Goal: Task Accomplishment & Management: Use online tool/utility

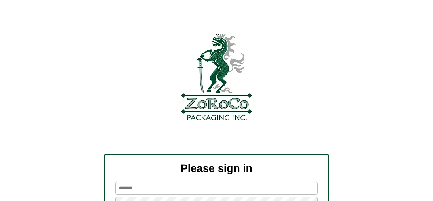
scroll to position [91, 0]
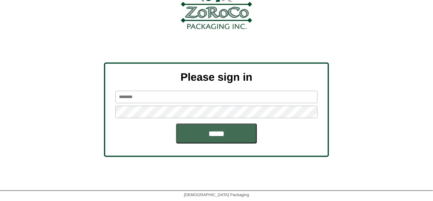
type input "*******"
click at [205, 135] on input "*****" at bounding box center [216, 134] width 81 height 20
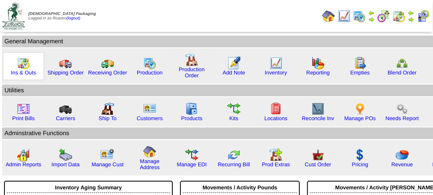
click at [19, 65] on img at bounding box center [23, 63] width 13 height 13
click at [21, 65] on img at bounding box center [23, 63] width 13 height 13
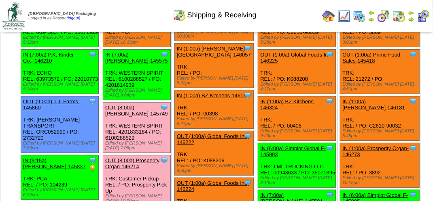
scroll to position [121, 0]
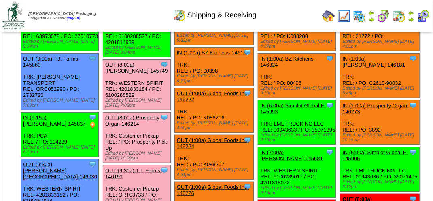
click at [156, 64] on link "OUT (8:00a) [PERSON_NAME]-145749" at bounding box center [136, 68] width 63 height 12
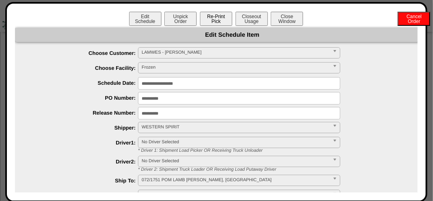
click at [215, 19] on button "Re-Print Pick" at bounding box center [216, 19] width 32 height 14
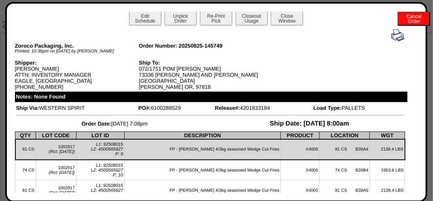
scroll to position [0, 0]
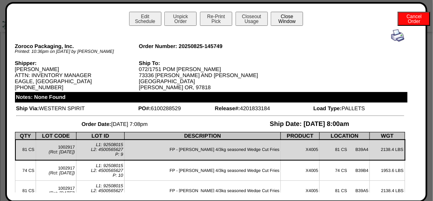
click at [292, 20] on button "Close Window" at bounding box center [286, 19] width 32 height 14
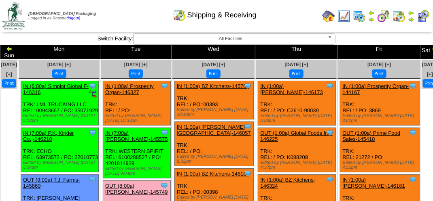
click at [112, 2] on div "Shipping & Receiving" at bounding box center [214, 12] width 247 height 22
click at [135, 27] on td "Print All" at bounding box center [217, 16] width 203 height 30
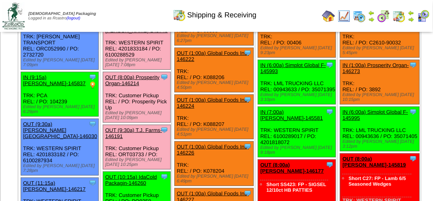
scroll to position [202, 0]
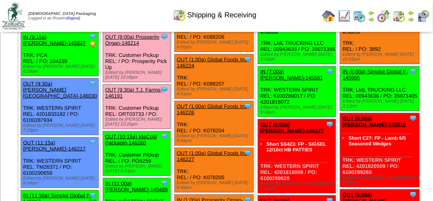
click at [156, 99] on link "OUT (9:30a) T.J. Farms-146191" at bounding box center [133, 93] width 57 height 12
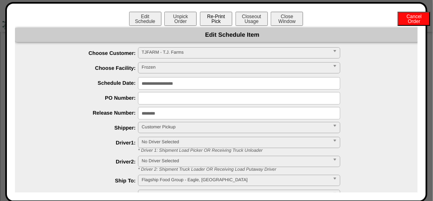
click at [215, 15] on button "Re-Print Pick" at bounding box center [216, 19] width 32 height 14
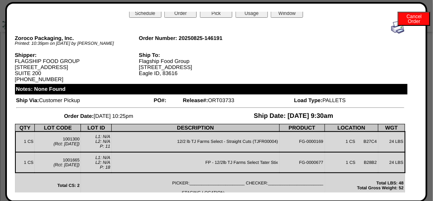
scroll to position [0, 0]
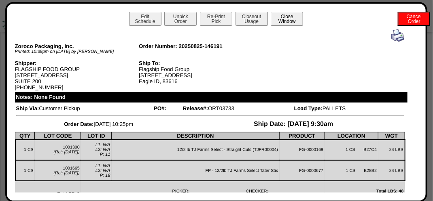
click at [298, 19] on button "Close Window" at bounding box center [286, 19] width 32 height 14
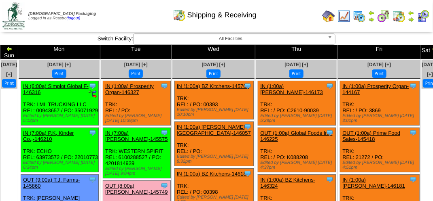
click at [149, 20] on div "Shipping & Receiving" at bounding box center [214, 12] width 247 height 22
click at [154, 21] on div "Shipping & Receiving" at bounding box center [214, 12] width 247 height 22
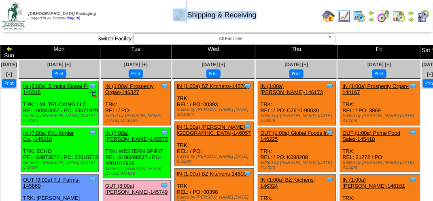
click at [152, 18] on div "Shipping & Receiving" at bounding box center [214, 12] width 247 height 22
click at [297, 18] on div "Shipping & Receiving" at bounding box center [214, 12] width 247 height 22
click at [288, 16] on div "Shipping & Receiving" at bounding box center [214, 12] width 247 height 22
click at [287, 13] on div "Shipping & Receiving" at bounding box center [214, 12] width 247 height 22
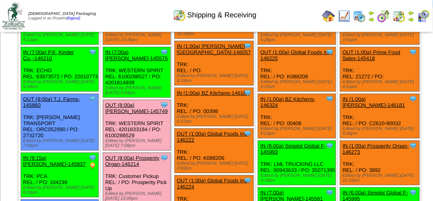
scroll to position [121, 0]
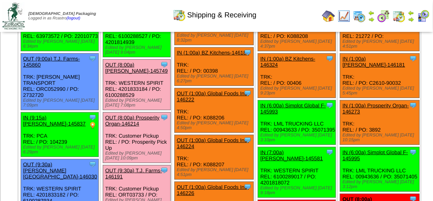
click at [152, 66] on link "OUT (8:00a) [PERSON_NAME]-145749" at bounding box center [136, 68] width 63 height 12
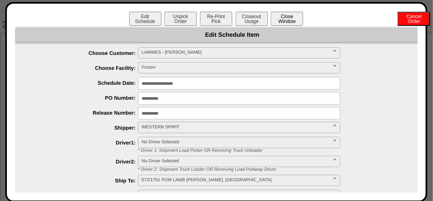
click at [289, 20] on button "Close Window" at bounding box center [286, 19] width 32 height 14
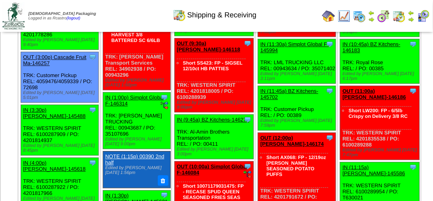
scroll to position [647, 0]
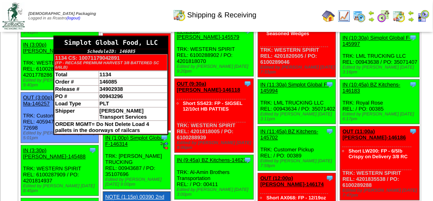
click at [167, 49] on div "Simplot Global Food, LLC" at bounding box center [110, 42] width 113 height 13
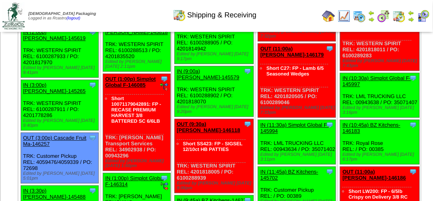
scroll to position [647, 0]
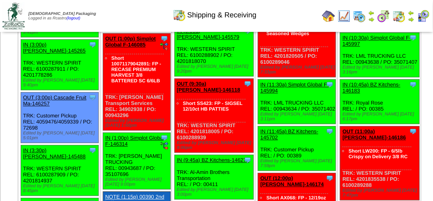
click at [153, 48] on link "OUT (1:00p) Simplot Global F-146085" at bounding box center [130, 42] width 51 height 12
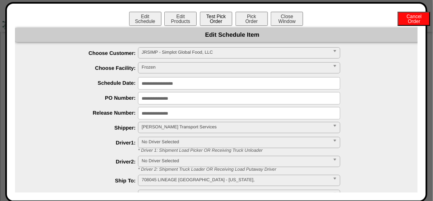
click at [212, 20] on button "Test Pick Order" at bounding box center [216, 19] width 32 height 14
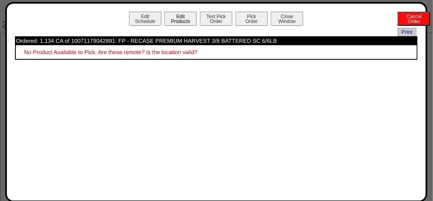
click at [177, 20] on button "Edit Products" at bounding box center [180, 19] width 32 height 14
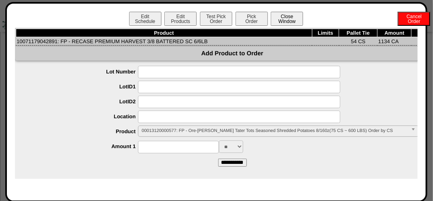
click at [283, 20] on button "Close Window" at bounding box center [286, 19] width 32 height 14
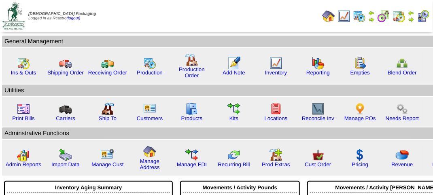
click at [373, 19] on img at bounding box center [371, 19] width 6 height 6
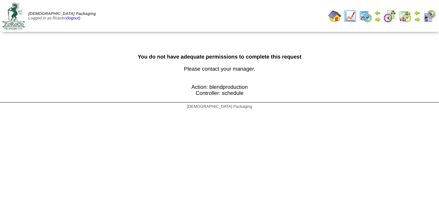
click at [365, 19] on img at bounding box center [365, 16] width 13 height 13
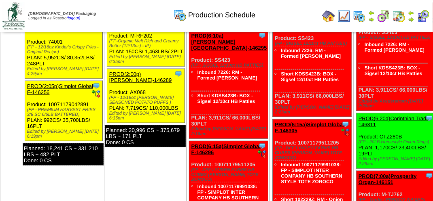
scroll to position [323, 0]
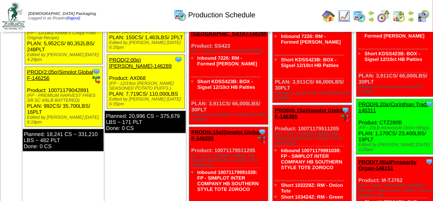
drag, startPoint x: 346, startPoint y: 1, endPoint x: 256, endPoint y: 144, distance: 169.1
drag, startPoint x: 256, startPoint y: 144, endPoint x: 119, endPoint y: 6, distance: 193.8
click at [119, 6] on div "Production Schedule" at bounding box center [214, 12] width 247 height 22
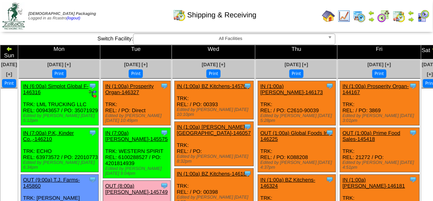
click at [13, 51] on img at bounding box center [9, 49] width 6 height 6
